Goal: Task Accomplishment & Management: Manage account settings

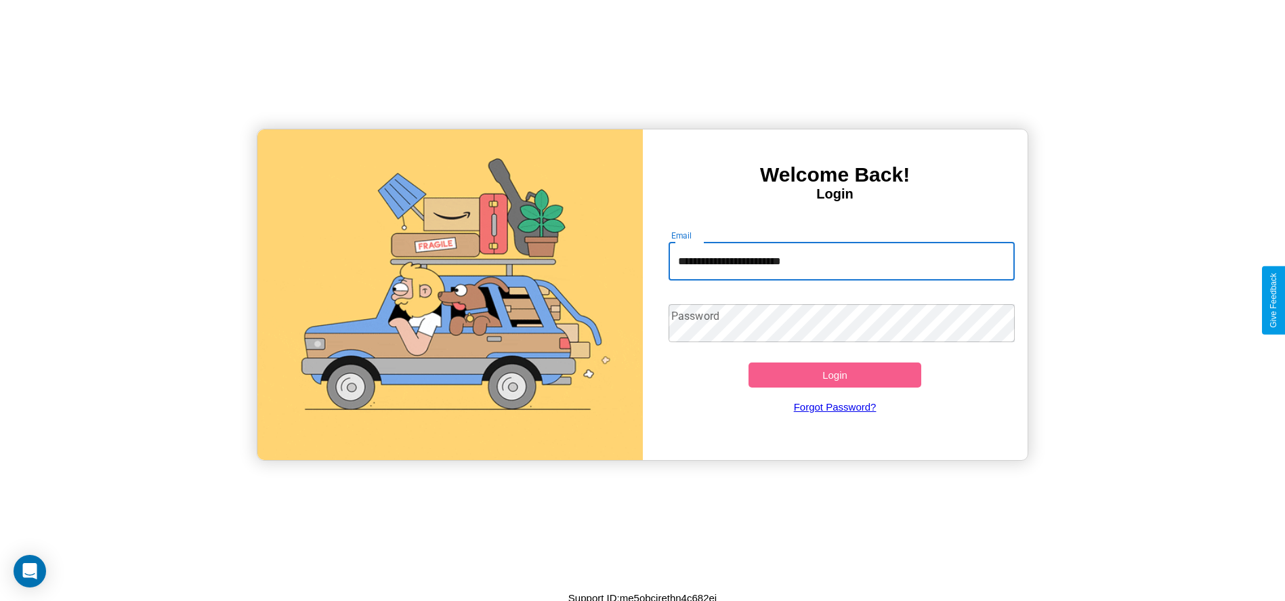
type input "**********"
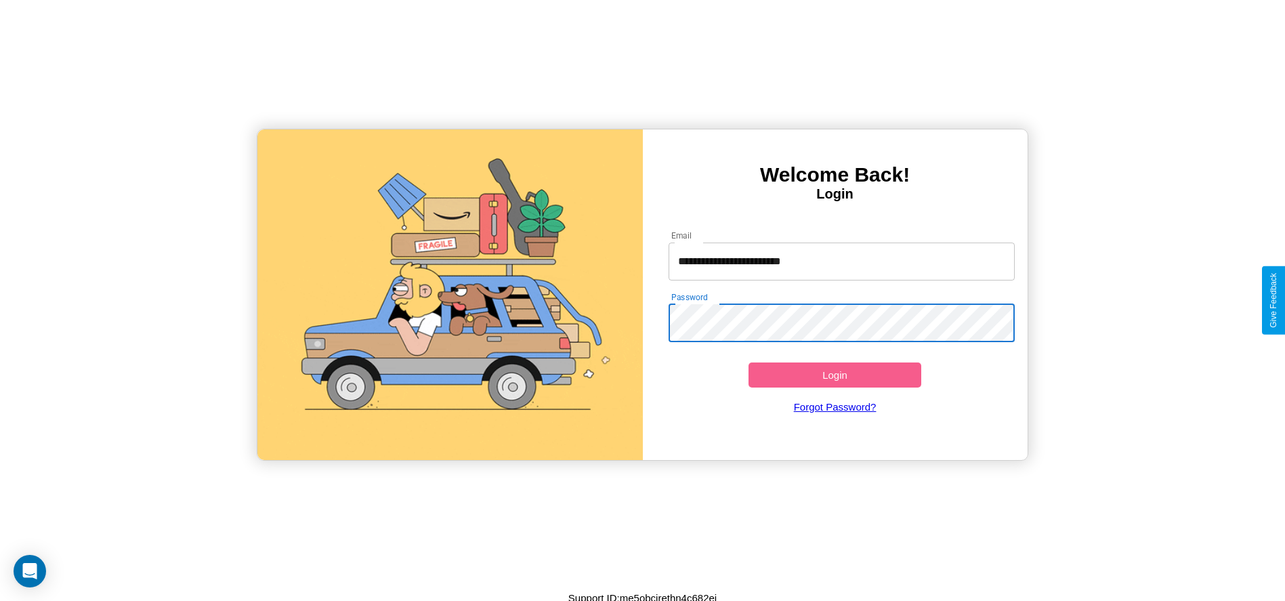
click at [835, 375] on button "Login" at bounding box center [834, 374] width 173 height 25
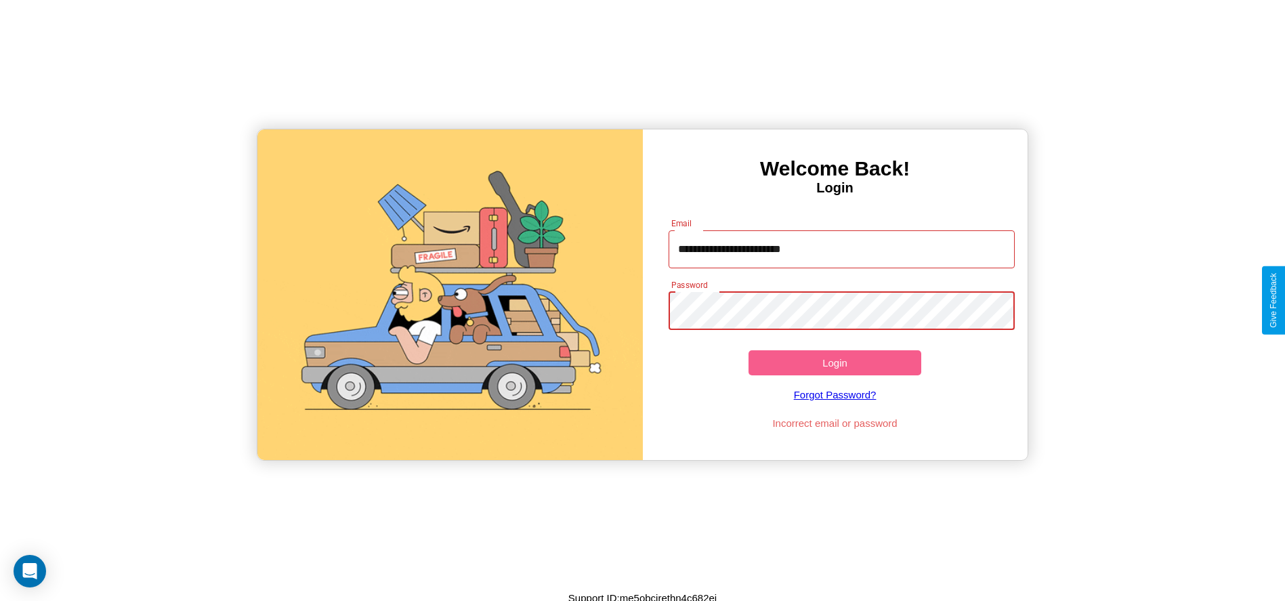
click at [835, 362] on button "Login" at bounding box center [834, 362] width 173 height 25
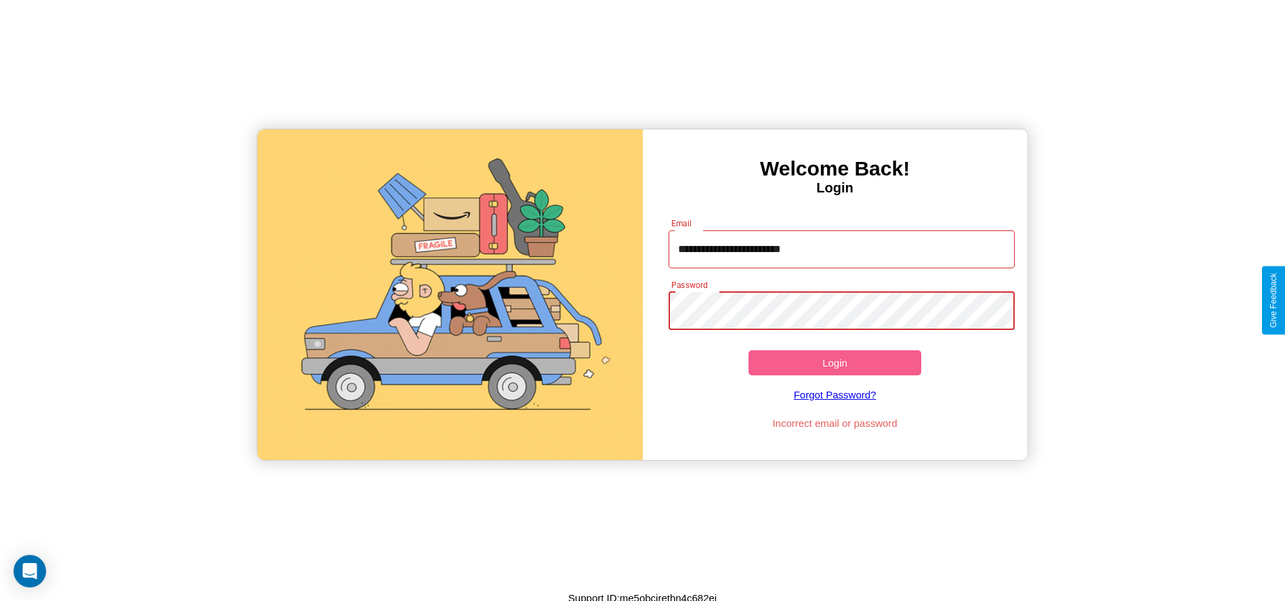
click at [835, 362] on button "Login" at bounding box center [834, 362] width 173 height 25
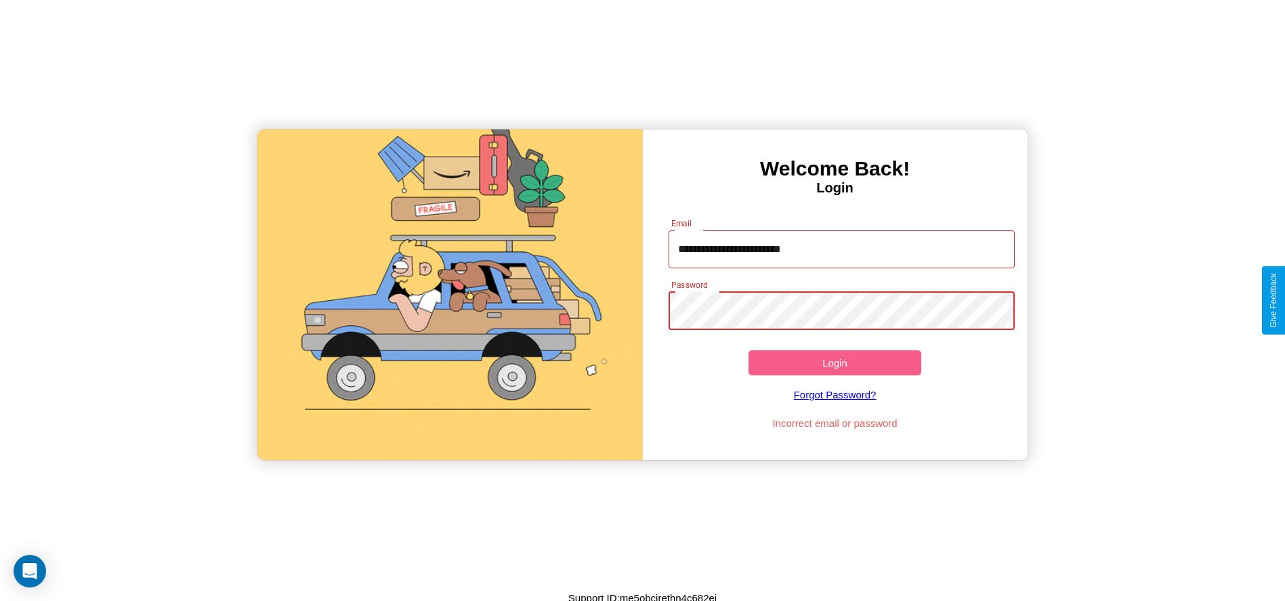
click at [835, 362] on button "Login" at bounding box center [834, 362] width 173 height 25
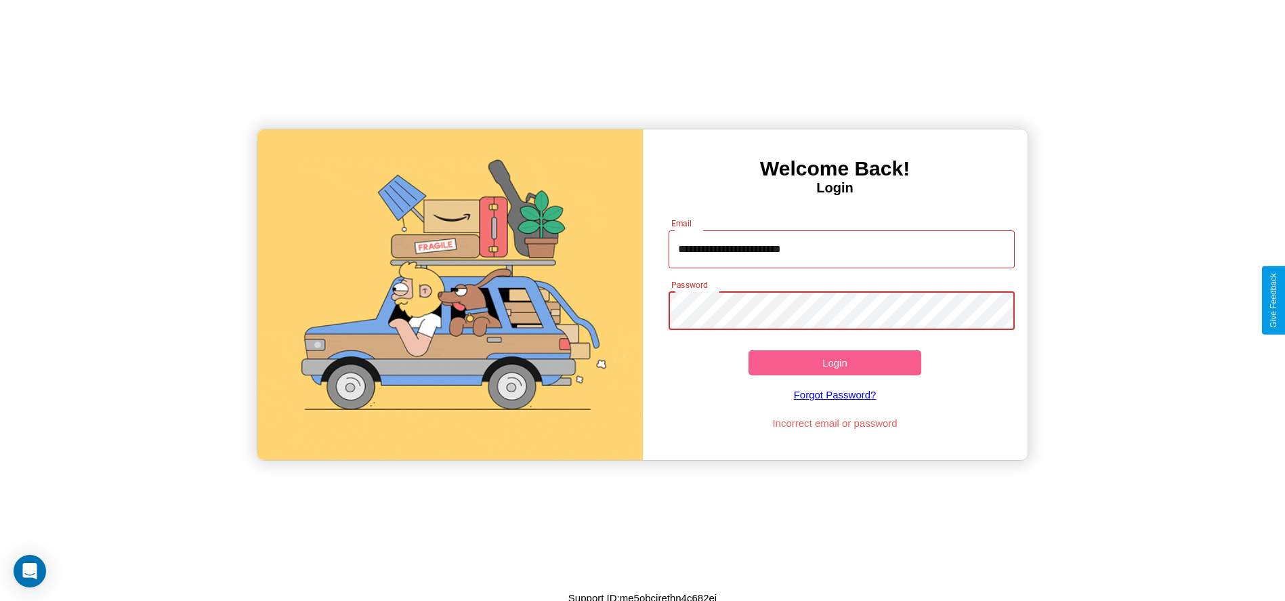
click at [835, 362] on button "Login" at bounding box center [834, 362] width 173 height 25
